Goal: Task Accomplishment & Management: Use online tool/utility

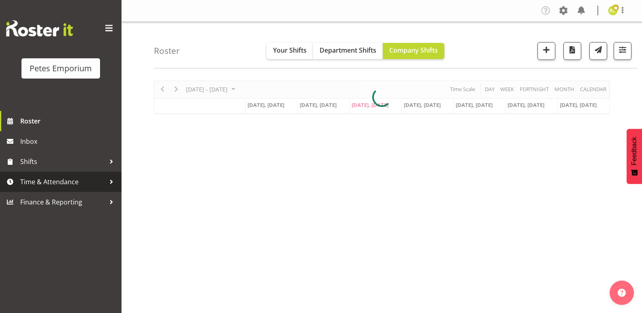
click at [39, 183] on span "Time & Attendance" at bounding box center [62, 182] width 85 height 12
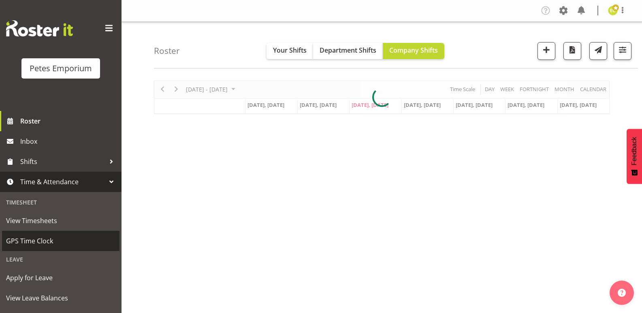
click at [52, 240] on span "GPS Time Clock" at bounding box center [60, 241] width 109 height 12
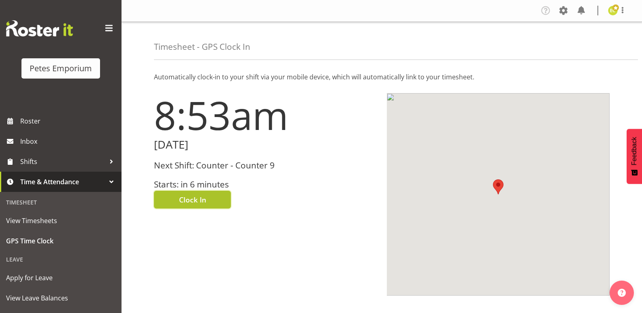
click at [220, 202] on button "Clock In" at bounding box center [192, 200] width 77 height 18
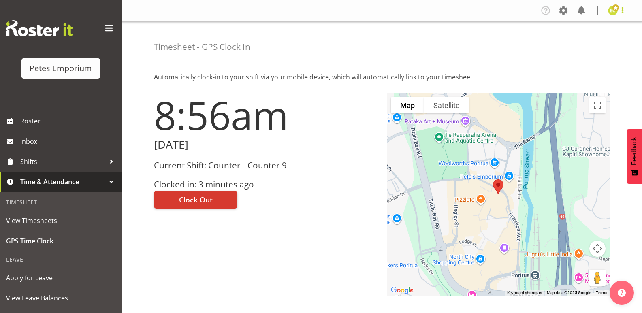
click at [627, 10] on span at bounding box center [623, 10] width 10 height 10
click at [603, 48] on link "Log Out" at bounding box center [589, 42] width 78 height 15
